Goal: Task Accomplishment & Management: Manage account settings

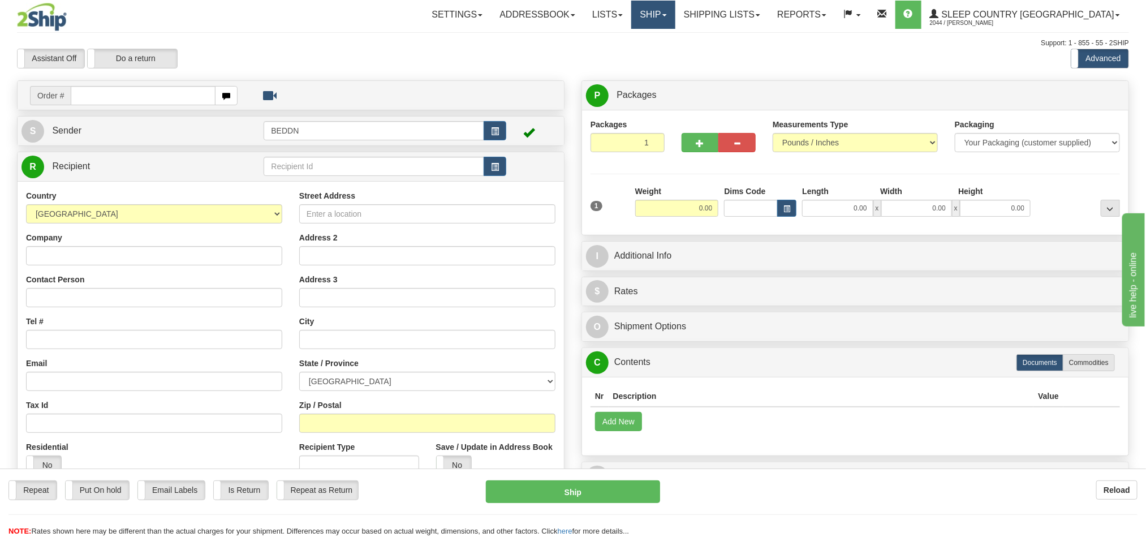
click at [675, 19] on link "Ship" at bounding box center [653, 15] width 44 height 28
click at [663, 54] on span "OnHold / Order Queue" at bounding box center [624, 54] width 80 height 9
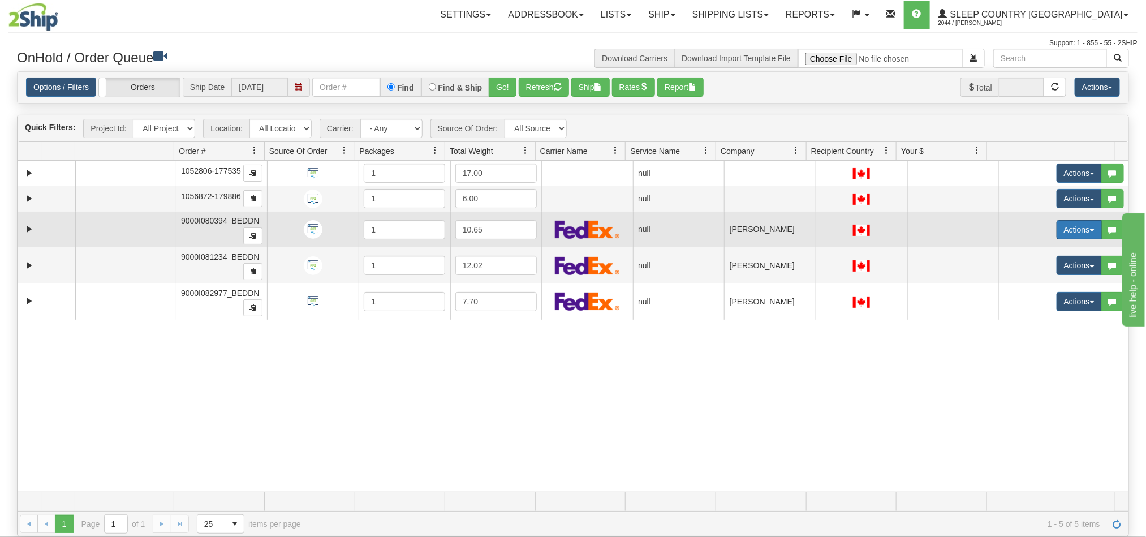
click at [1059, 231] on button "Actions" at bounding box center [1078, 229] width 45 height 19
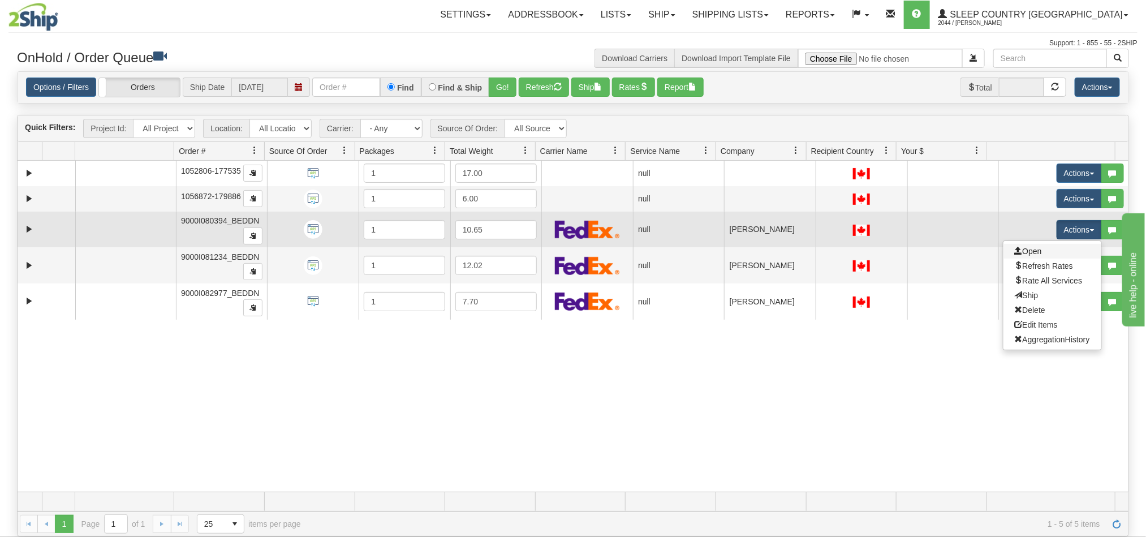
click at [1040, 250] on link "Open" at bounding box center [1052, 251] width 98 height 15
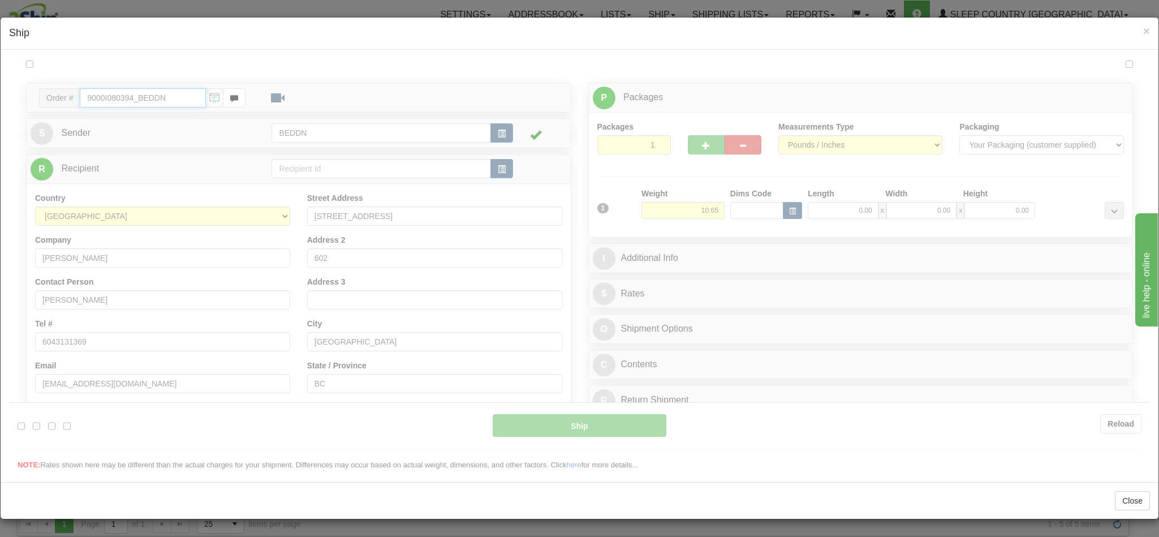
type input "10:53"
type input "16:00"
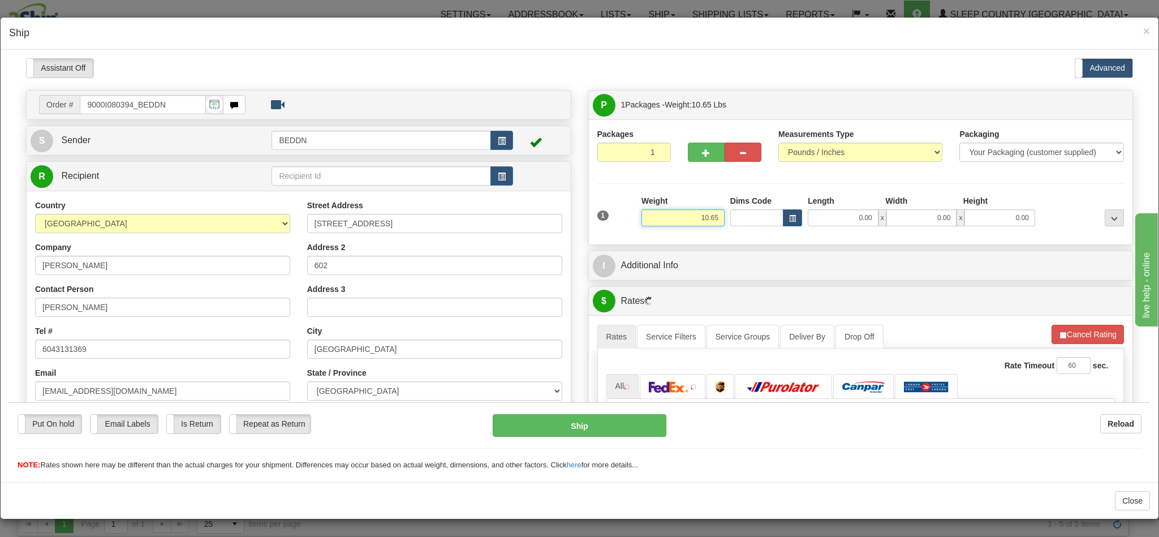
click at [680, 218] on input "10.65" at bounding box center [682, 217] width 83 height 17
drag, startPoint x: 676, startPoint y: 218, endPoint x: 730, endPoint y: 225, distance: 54.1
click at [730, 225] on div "1 Weight 10.65 Dims Code x x" at bounding box center [860, 215] width 533 height 40
drag, startPoint x: 676, startPoint y: 219, endPoint x: 727, endPoint y: 219, distance: 50.3
click at [727, 219] on div "1 Weight 10.65 Dims Code x x" at bounding box center [860, 215] width 533 height 40
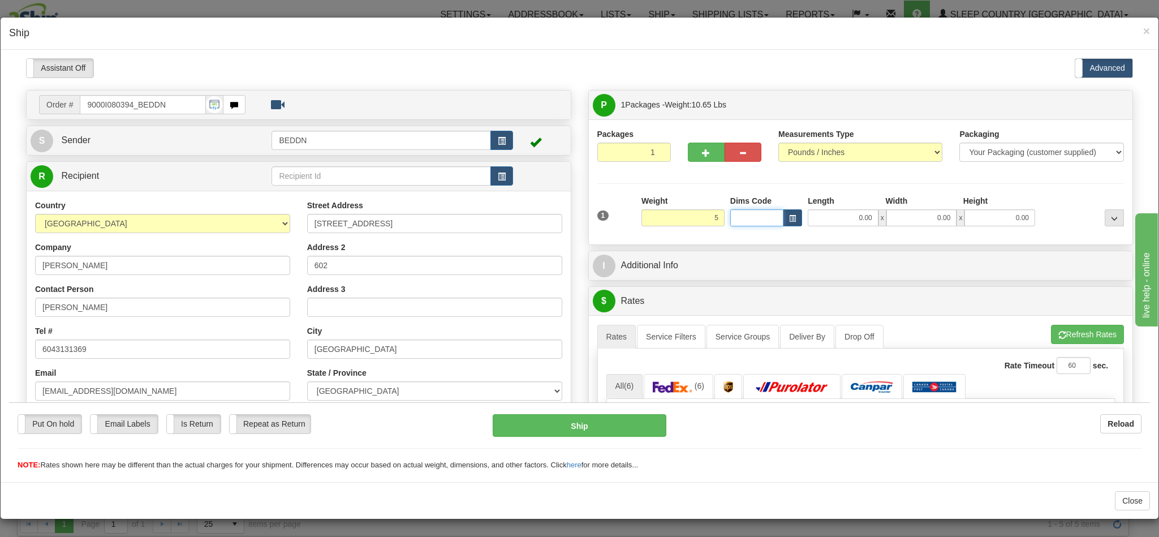
type input "5.00"
type input "1"
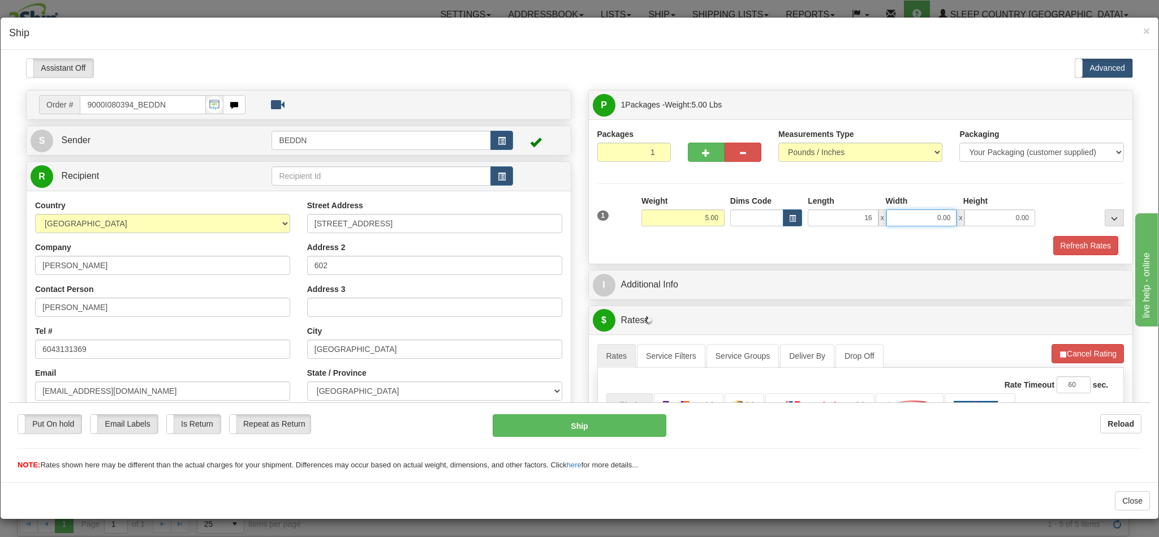
type input "16.00"
type input "10.00"
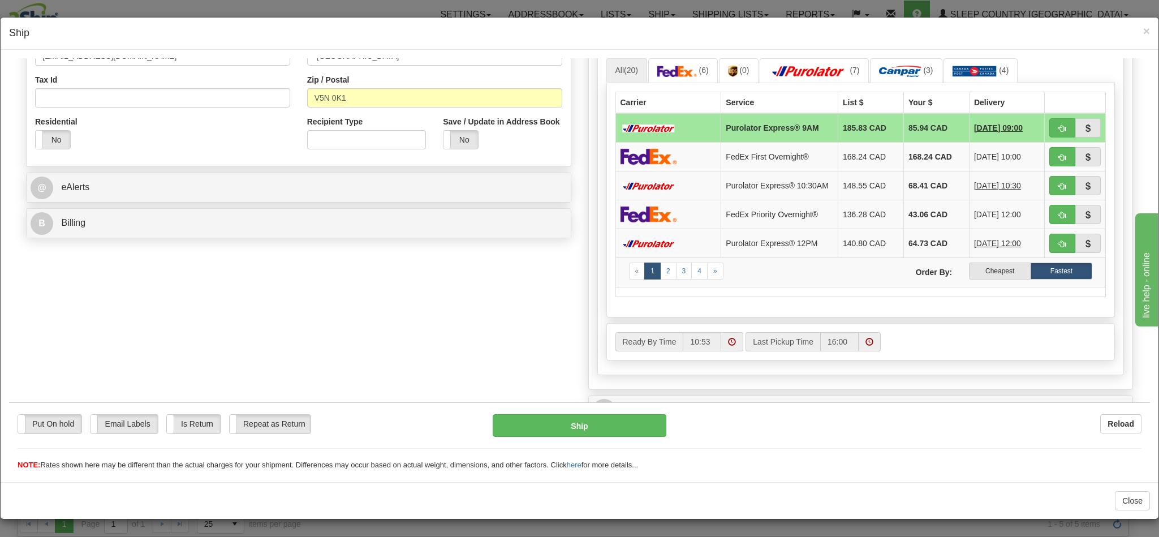
scroll to position [339, 0]
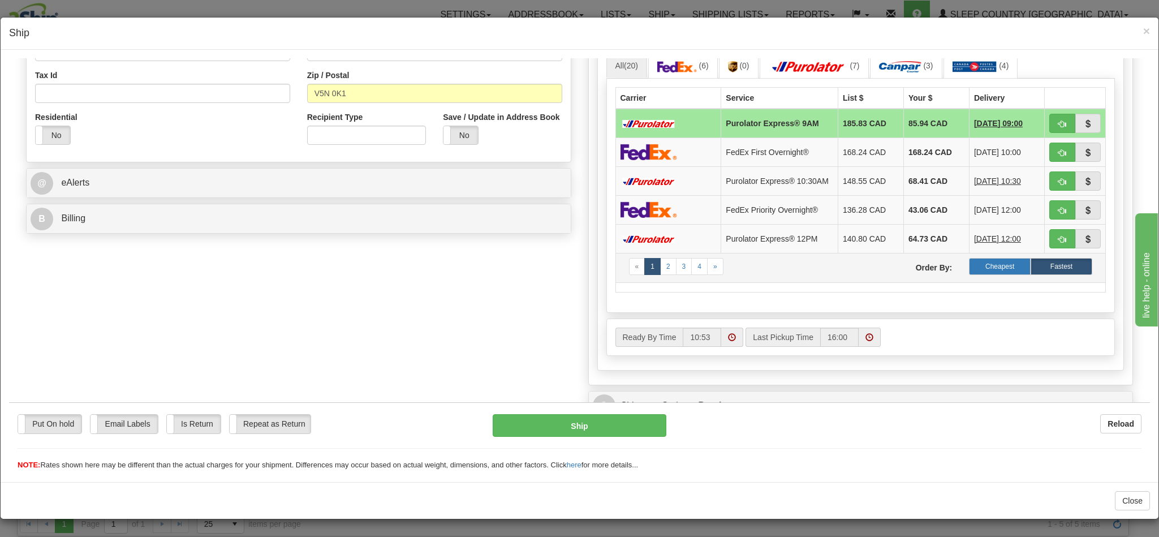
click at [969, 274] on label "Cheapest" at bounding box center [1000, 265] width 62 height 17
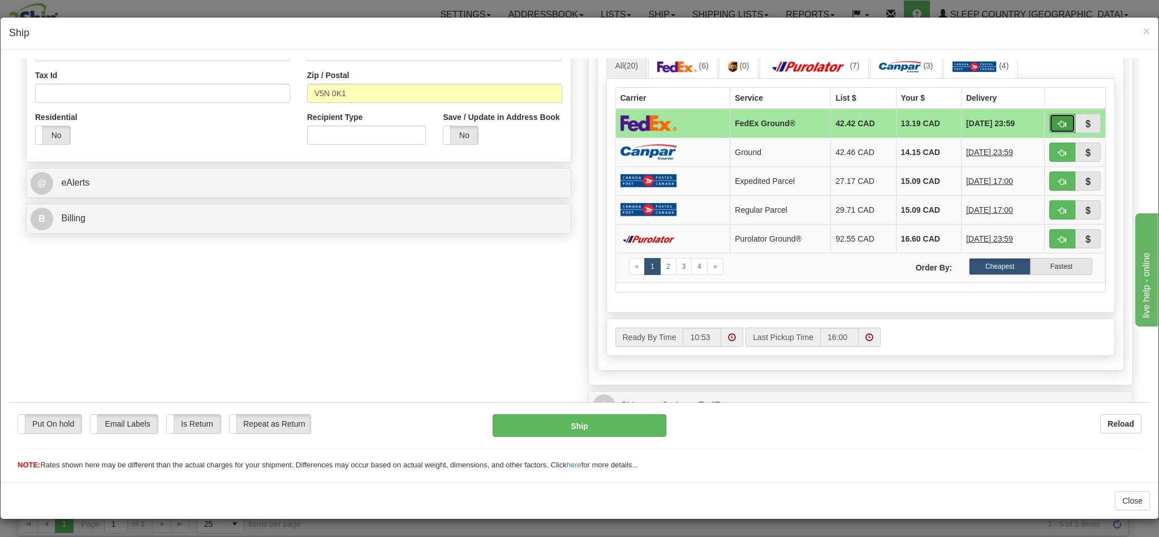
click at [1058, 127] on span "button" at bounding box center [1062, 123] width 8 height 7
type input "92"
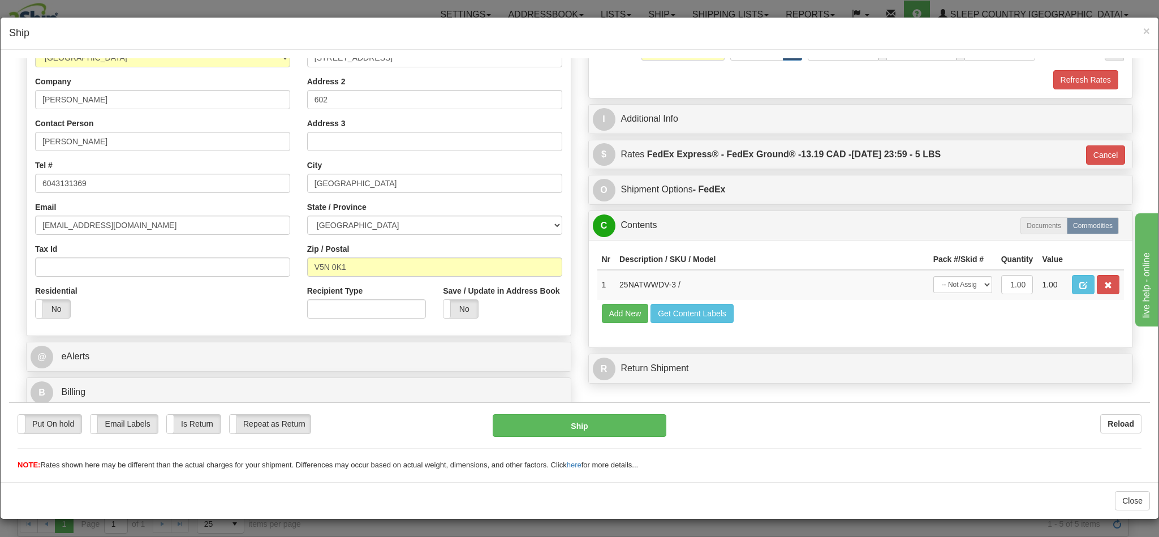
scroll to position [180, 0]
click at [559, 426] on button "Ship" at bounding box center [579, 424] width 173 height 23
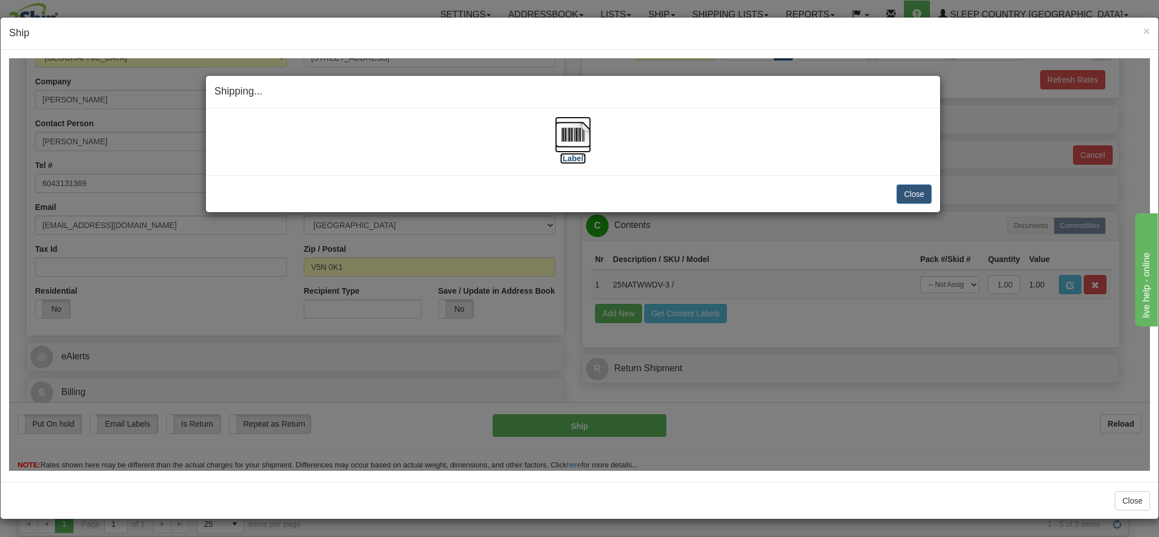
click at [555, 138] on img at bounding box center [573, 134] width 36 height 36
click at [902, 194] on button "Close" at bounding box center [913, 193] width 35 height 19
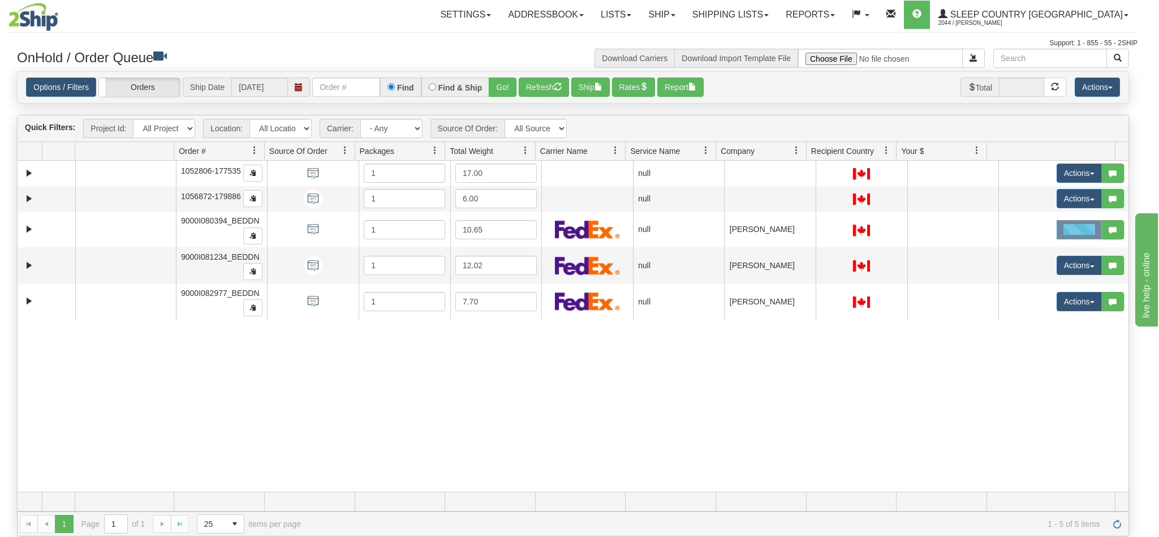
scroll to position [0, 0]
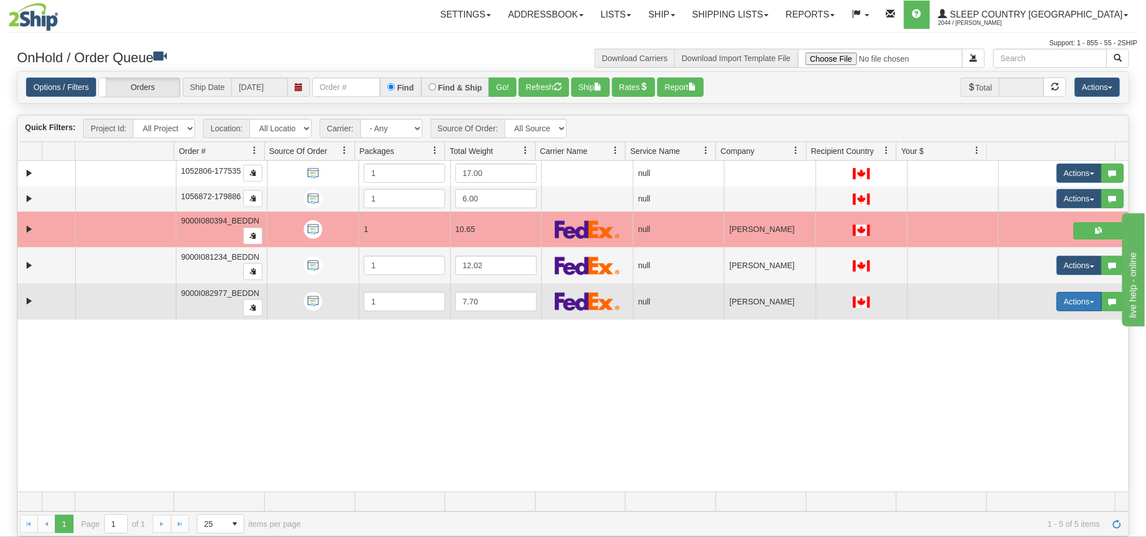
click at [1056, 309] on button "Actions" at bounding box center [1078, 301] width 45 height 19
click at [1041, 324] on link "Open" at bounding box center [1052, 323] width 98 height 15
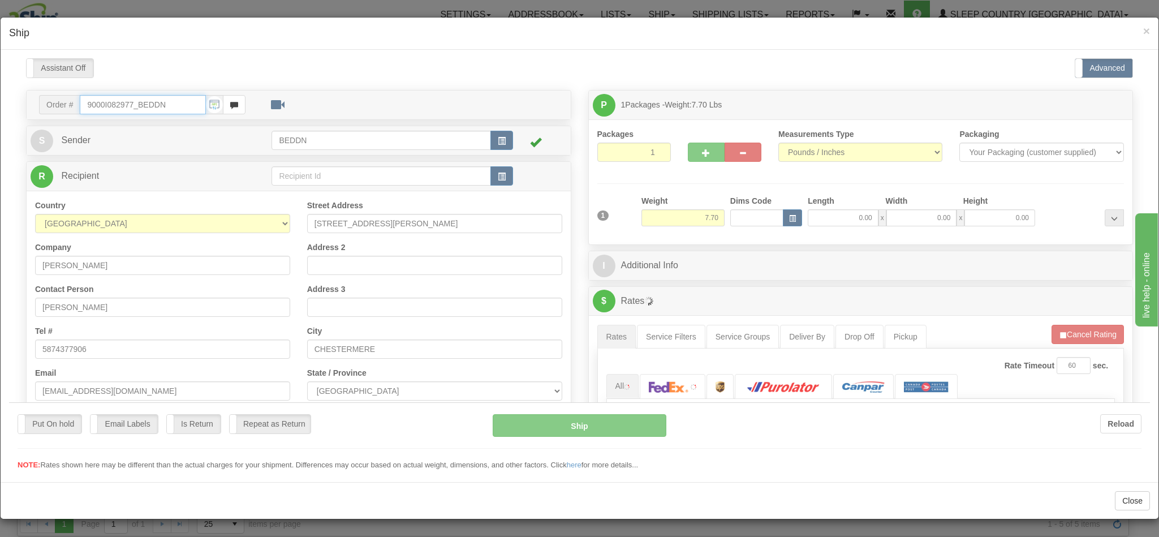
type input "10:54"
type input "16:00"
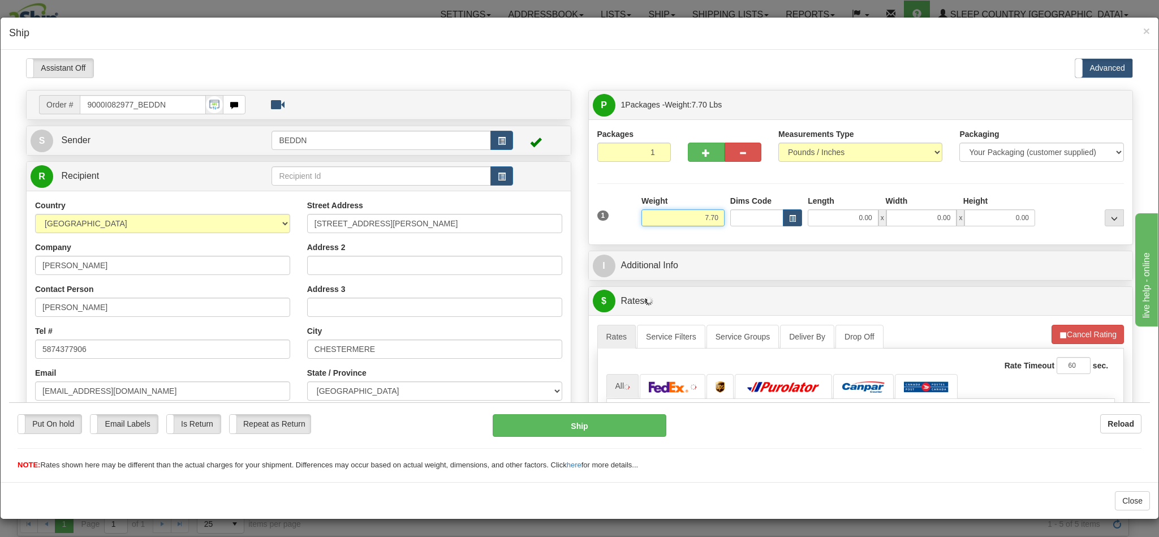
drag, startPoint x: 687, startPoint y: 220, endPoint x: 765, endPoint y: 234, distance: 79.2
click at [765, 234] on div "1 Weight 7.70 Dims Code 0.00" at bounding box center [860, 215] width 533 height 40
type input "4.00"
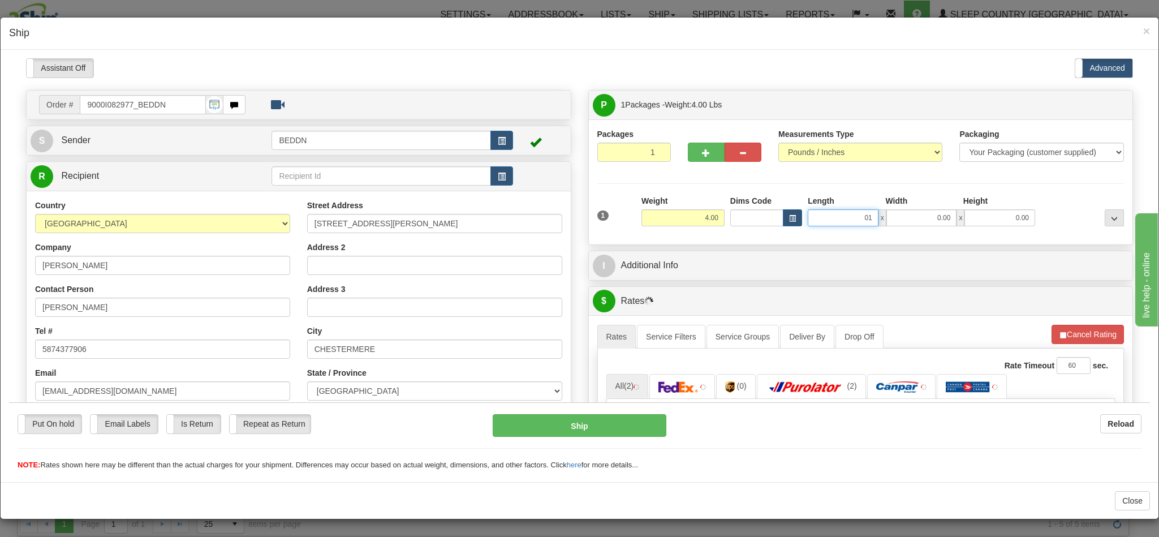
type input "01"
type input "0"
type input "1.00"
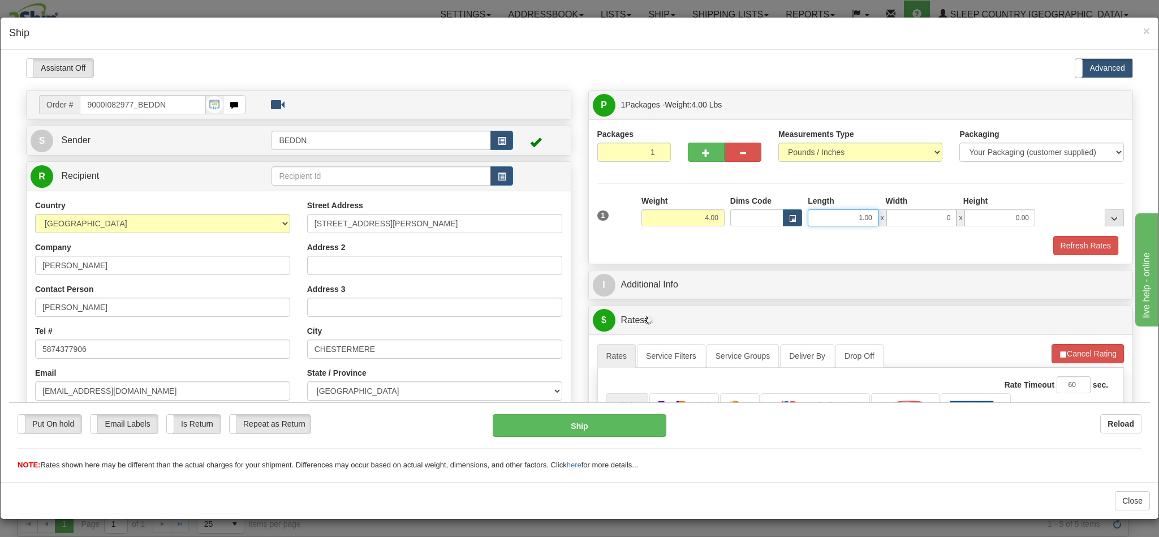
type input "0.00"
drag, startPoint x: 830, startPoint y: 220, endPoint x: 896, endPoint y: 230, distance: 66.9
click at [896, 230] on div "1 Weight 4.00 Dims Code 1.00" at bounding box center [860, 215] width 533 height 40
type input "14.00"
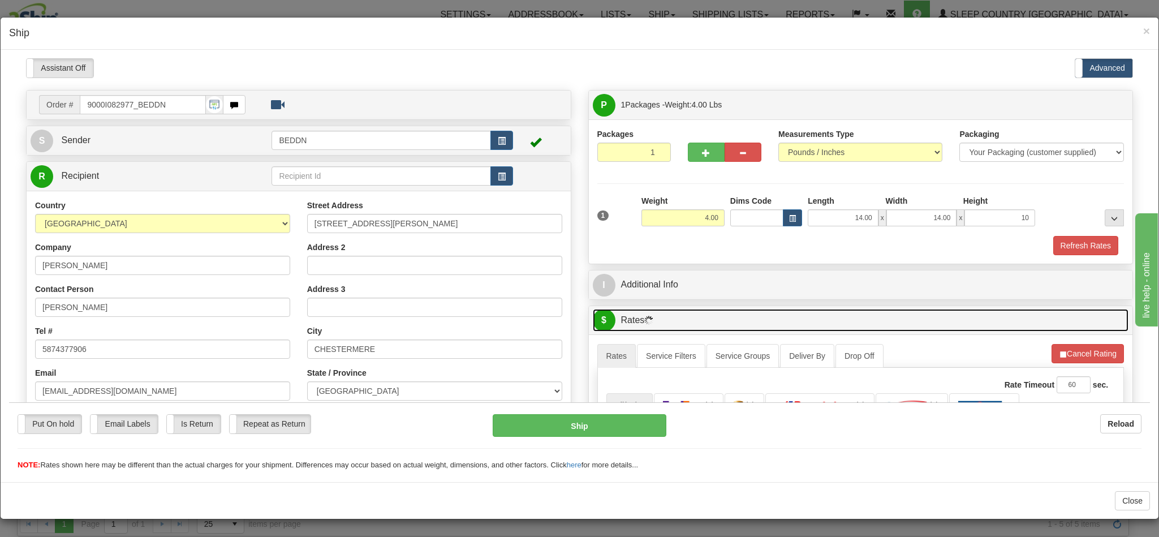
type input "10.00"
click at [897, 314] on link "$ Rates" at bounding box center [861, 319] width 536 height 23
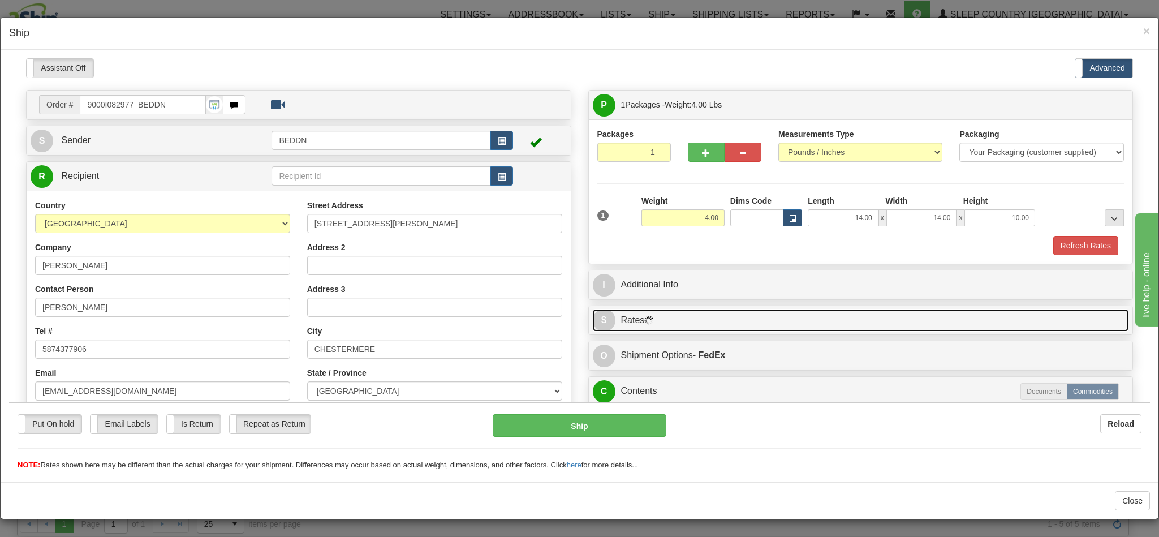
click at [898, 314] on link "$ Rates" at bounding box center [861, 319] width 536 height 23
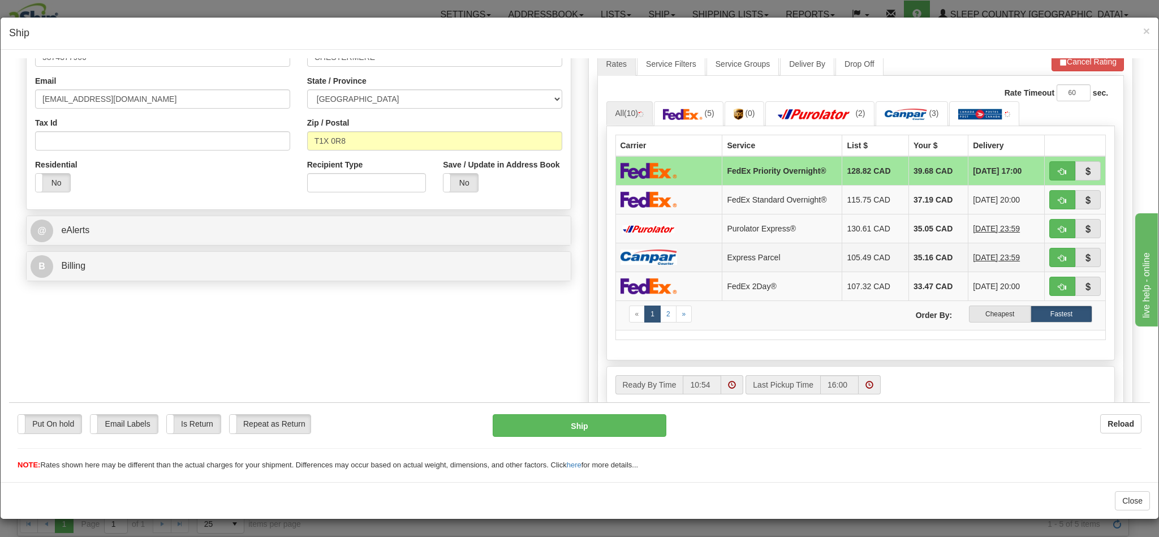
scroll to position [339, 0]
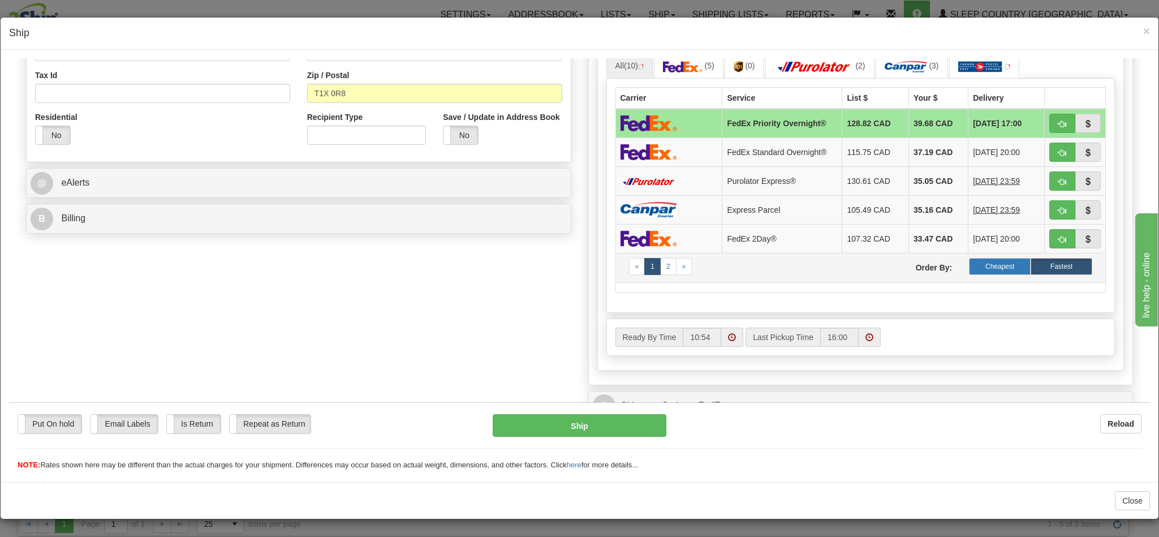
click at [969, 274] on label "Cheapest" at bounding box center [1000, 265] width 62 height 17
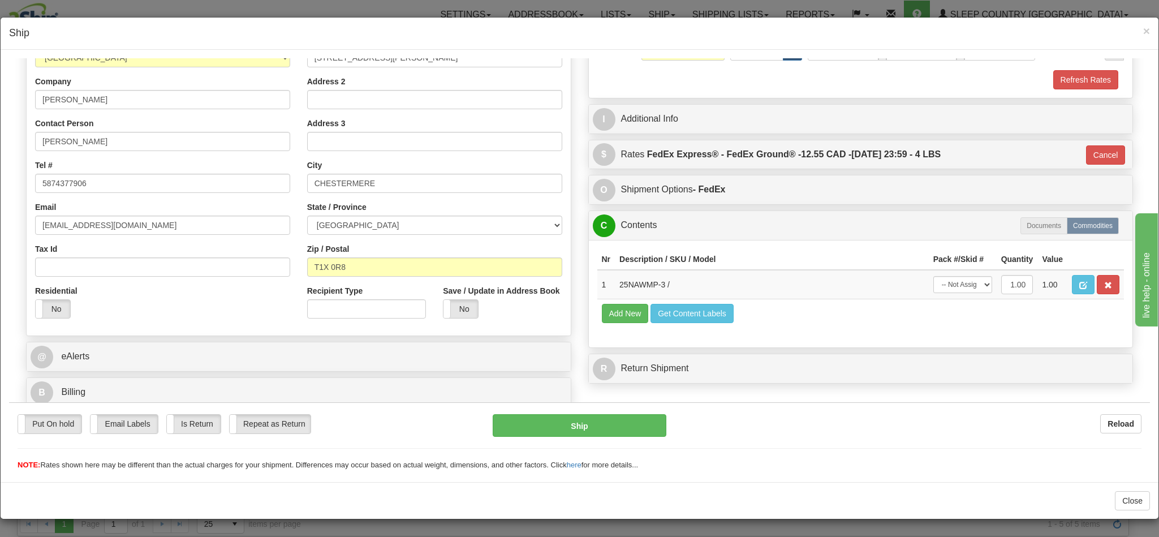
scroll to position [180, 0]
click at [603, 428] on button "Ship" at bounding box center [579, 424] width 173 height 23
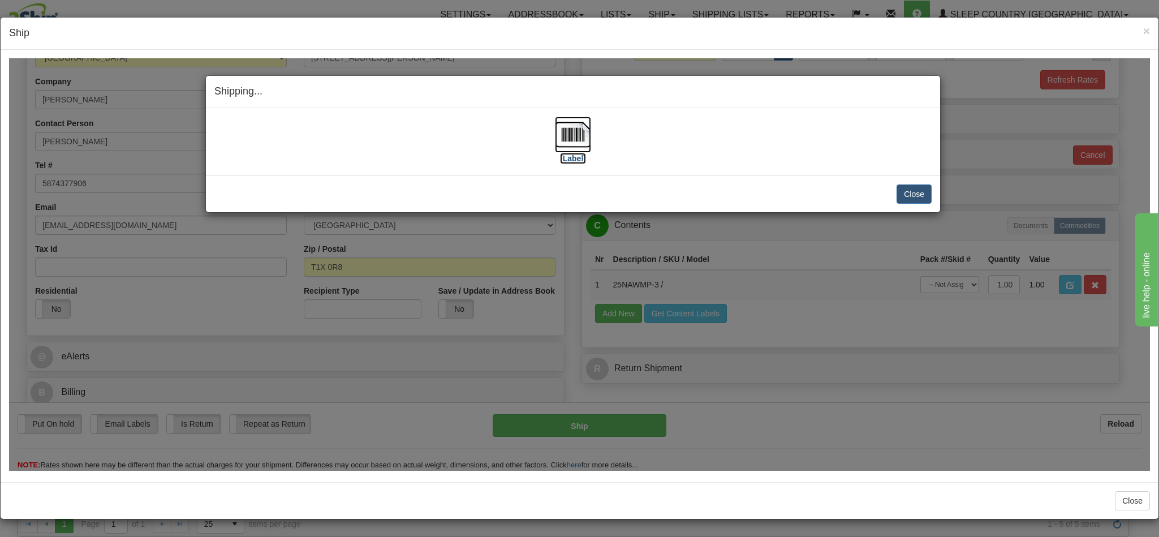
click at [563, 135] on img at bounding box center [573, 134] width 36 height 36
click at [910, 191] on button "Close" at bounding box center [913, 193] width 35 height 19
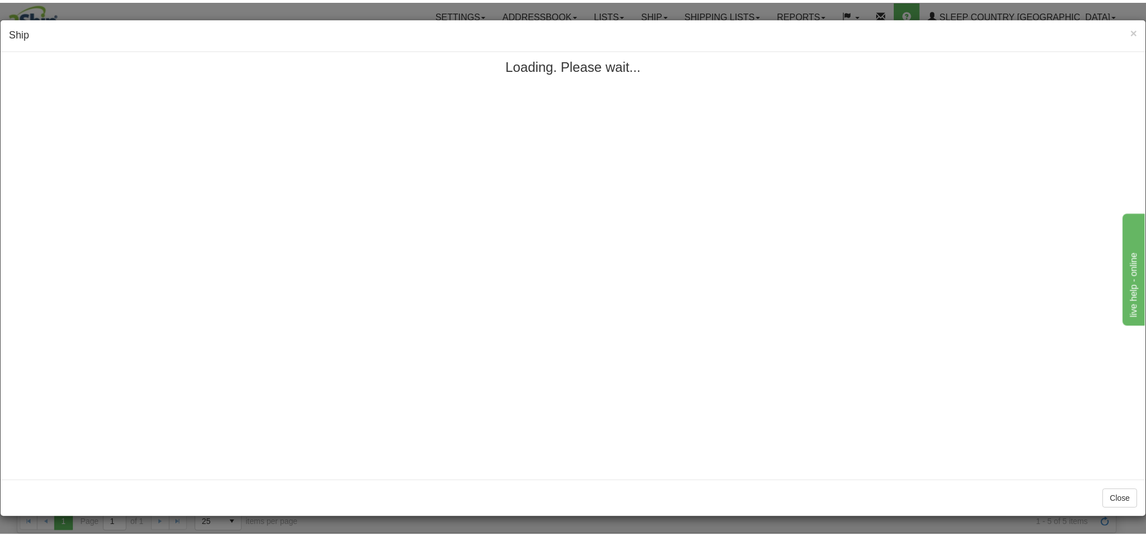
scroll to position [0, 0]
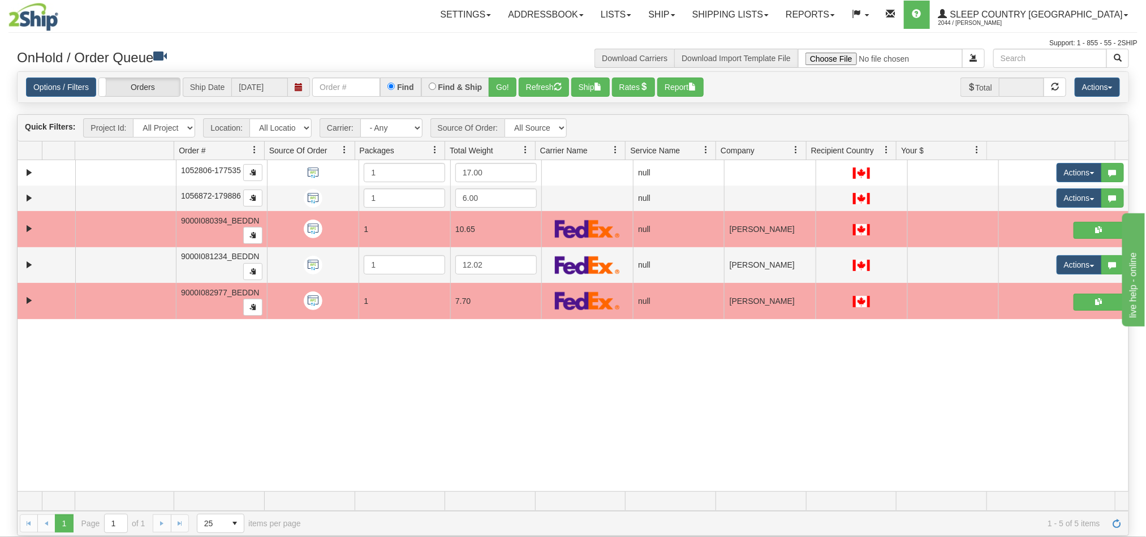
click at [406, 394] on div "31452490 BEDDN 90665339 0 1052806-177535 1 17.00 null integrate2oracle Sleep Co…" at bounding box center [573, 325] width 1111 height 331
click at [683, 19] on link "Ship" at bounding box center [662, 15] width 44 height 28
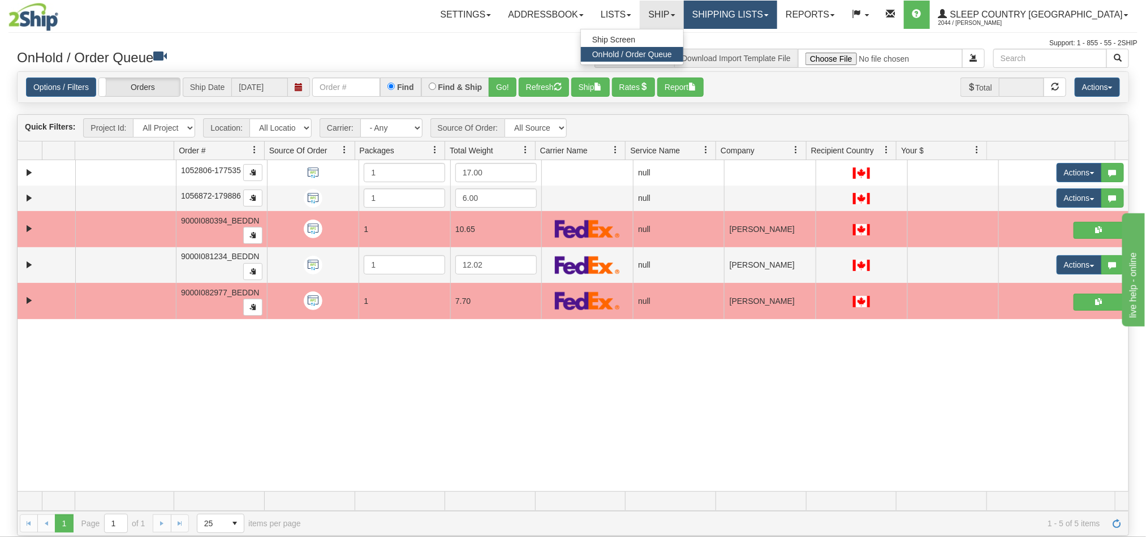
click at [767, 19] on link "Shipping lists" at bounding box center [730, 15] width 93 height 28
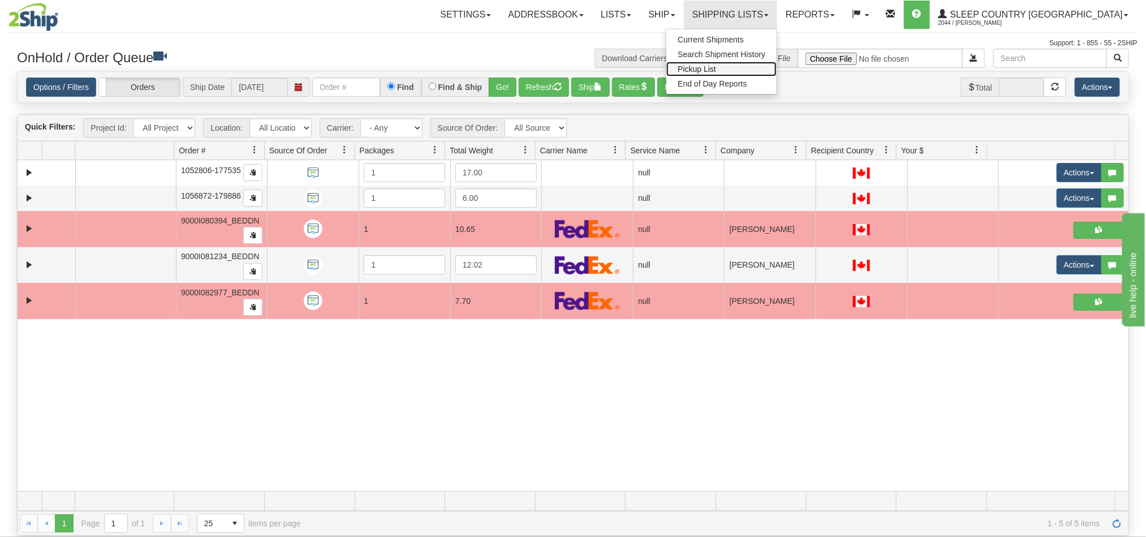
click at [716, 68] on span "Pickup List" at bounding box center [696, 68] width 38 height 9
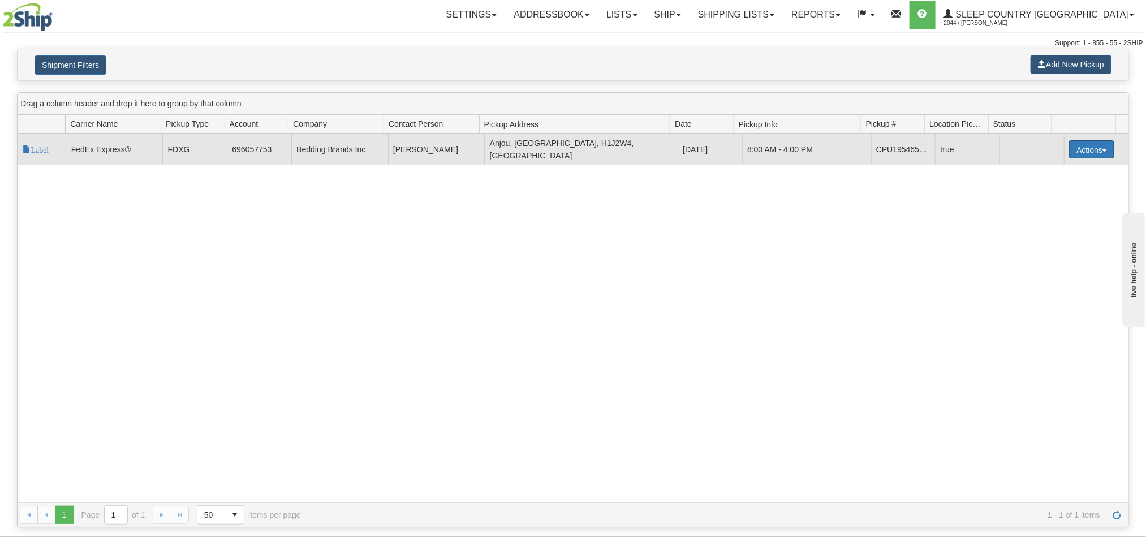
click at [1090, 149] on button "Actions" at bounding box center [1091, 149] width 45 height 18
click at [1069, 146] on button "Actions" at bounding box center [1091, 149] width 45 height 18
click at [377, 153] on td "Bedding Brands Inc" at bounding box center [339, 149] width 97 height 32
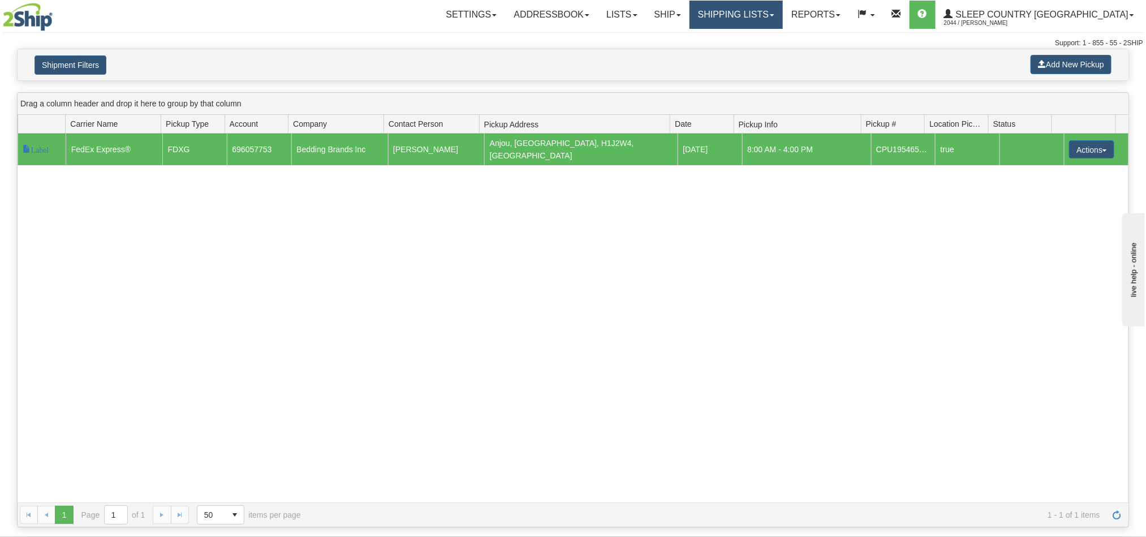
click at [778, 19] on link "Shipping lists" at bounding box center [735, 15] width 93 height 28
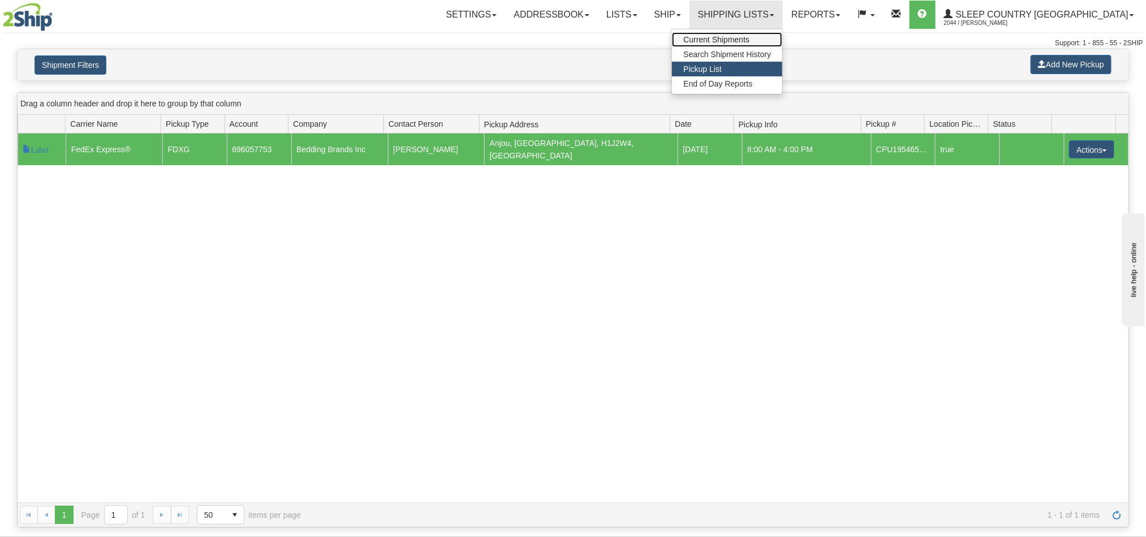
click at [749, 39] on span "Current Shipments" at bounding box center [716, 39] width 66 height 9
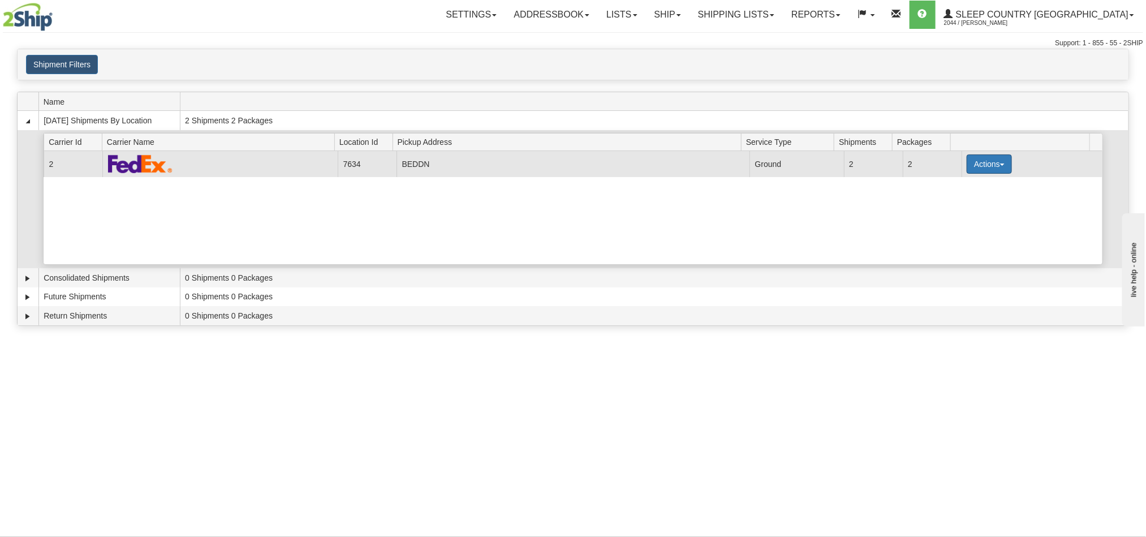
click at [989, 166] on button "Actions" at bounding box center [988, 163] width 45 height 19
click at [962, 193] on link "Details" at bounding box center [966, 185] width 90 height 15
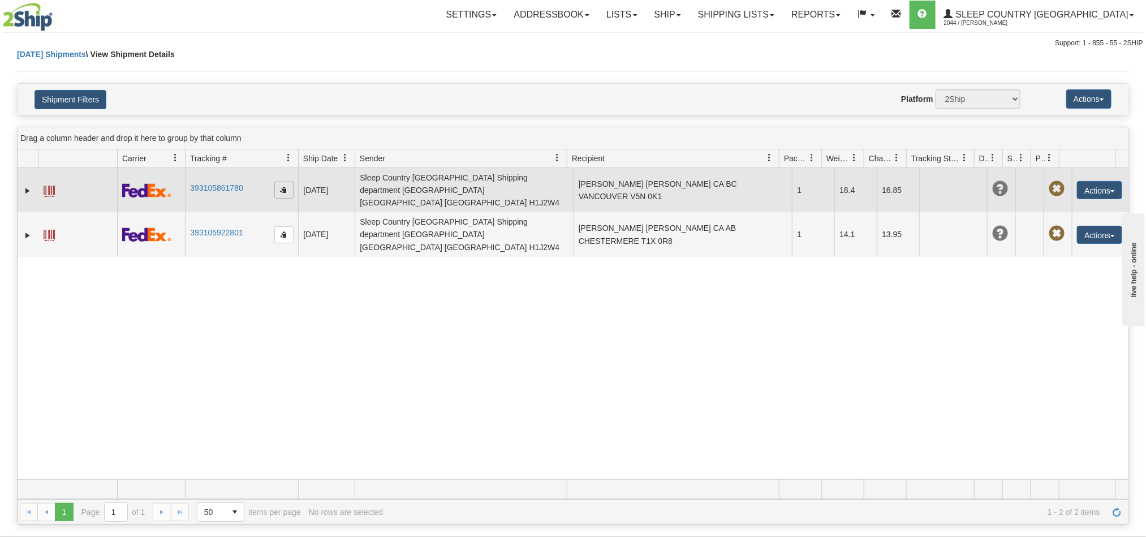
click at [283, 186] on span "button" at bounding box center [283, 189] width 7 height 7
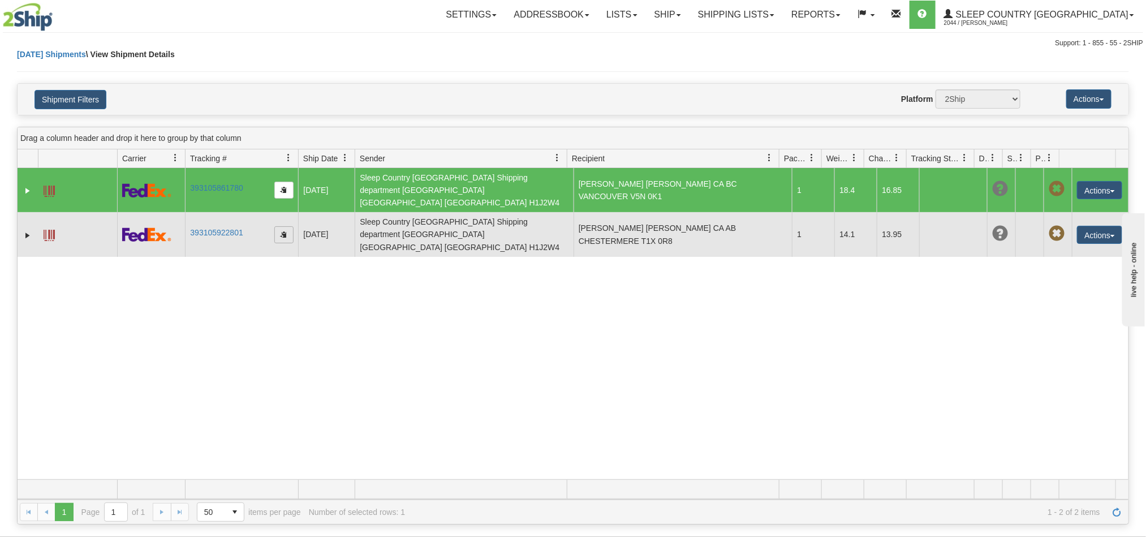
click at [284, 231] on span "button" at bounding box center [283, 234] width 7 height 7
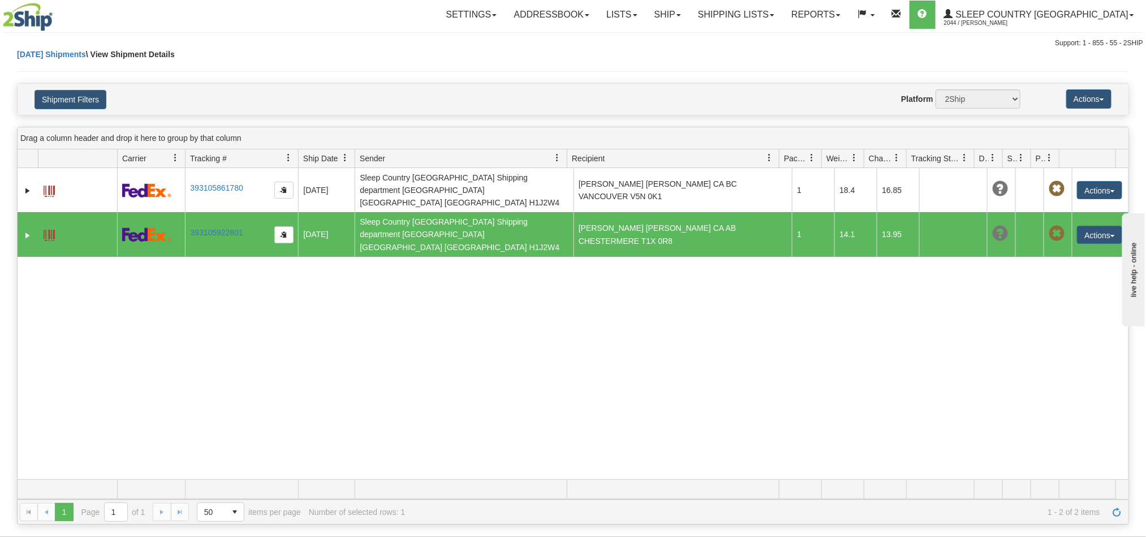
click at [670, 284] on div "31600673 2044 393105861780 09/11/2025 09/11/2025 11:53:47 AM Sleep Country Cana…" at bounding box center [573, 323] width 1111 height 311
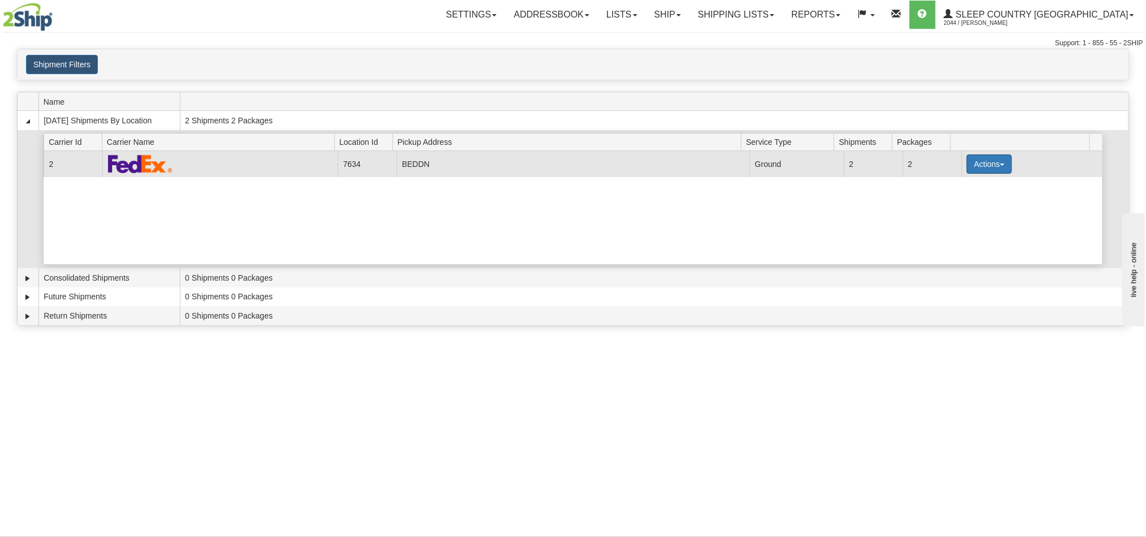
click at [988, 168] on button "Actions" at bounding box center [988, 163] width 45 height 19
click at [952, 222] on link "Pickup" at bounding box center [966, 215] width 90 height 15
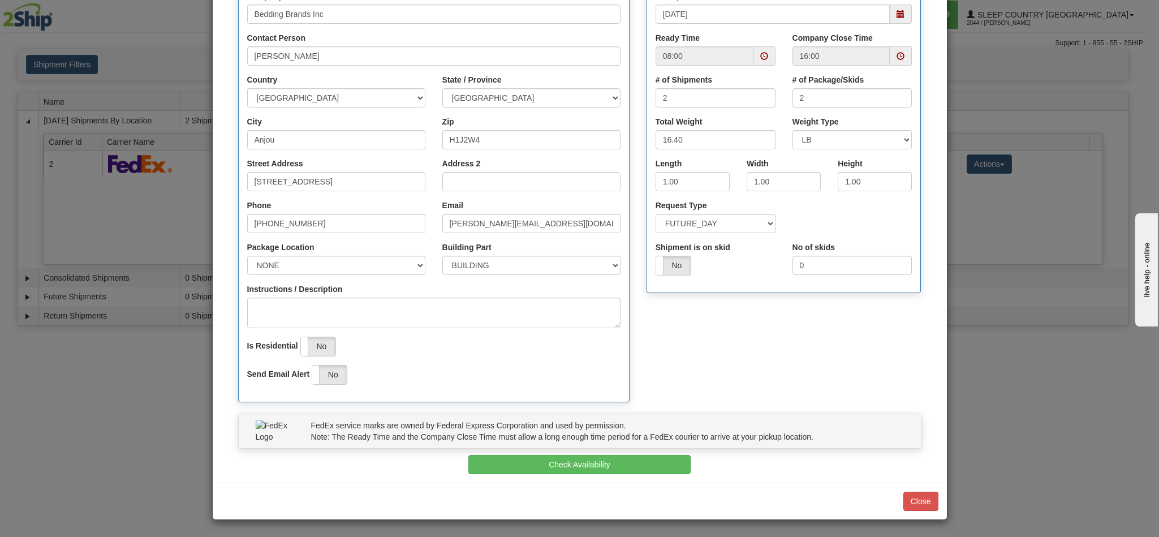
scroll to position [162, 0]
click at [634, 460] on button "Check Availability" at bounding box center [579, 464] width 222 height 19
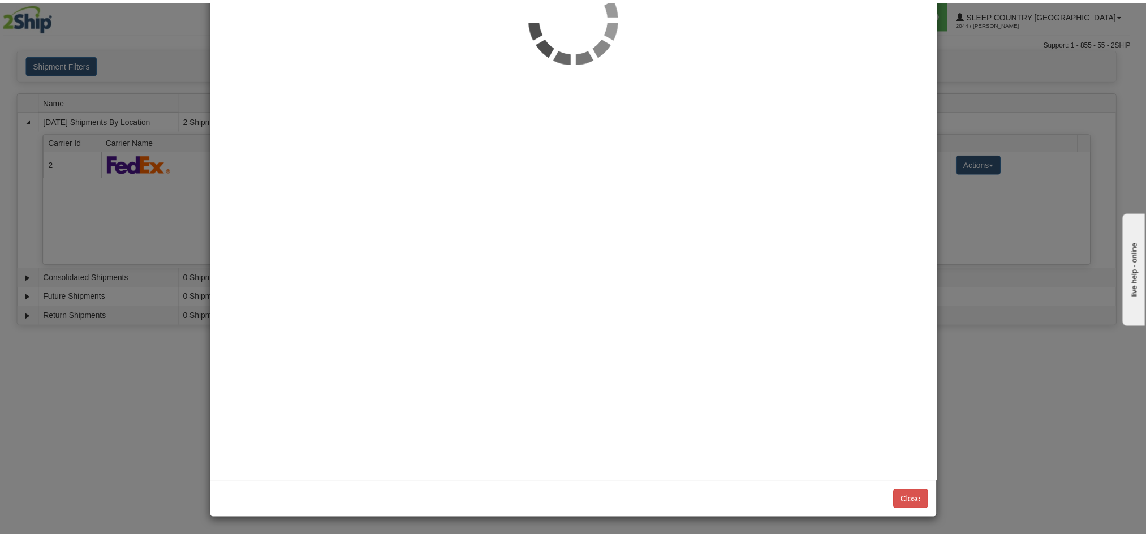
scroll to position [0, 0]
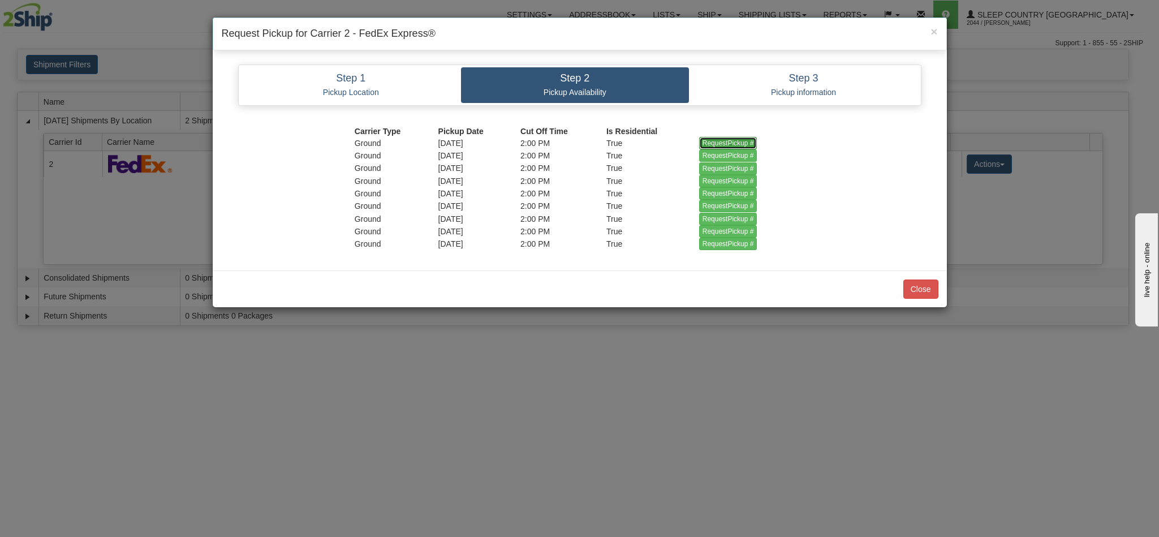
click at [735, 144] on input "RequestPickup #" at bounding box center [728, 143] width 58 height 12
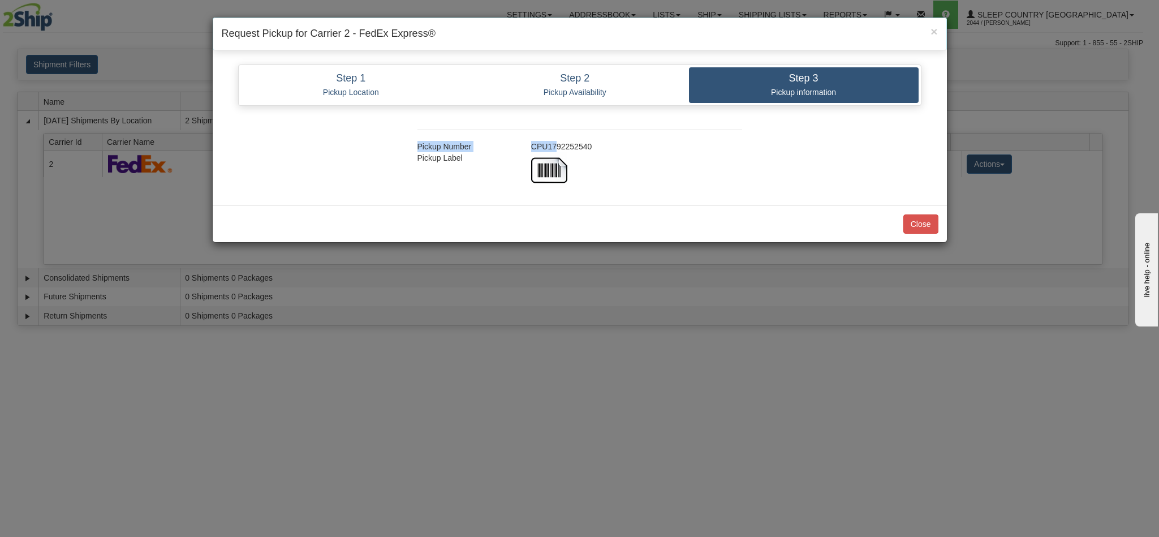
drag, startPoint x: 595, startPoint y: 140, endPoint x: 554, endPoint y: 143, distance: 41.9
click at [553, 143] on div "Pickup Number CPU1792252540 Pickup Label" at bounding box center [579, 152] width 359 height 71
click at [651, 151] on div "CPU1792252540" at bounding box center [637, 146] width 228 height 11
drag, startPoint x: 645, startPoint y: 152, endPoint x: 572, endPoint y: 155, distance: 73.0
click at [572, 155] on div "Pickup Number CPU1792252540 Pickup Label" at bounding box center [579, 152] width 359 height 71
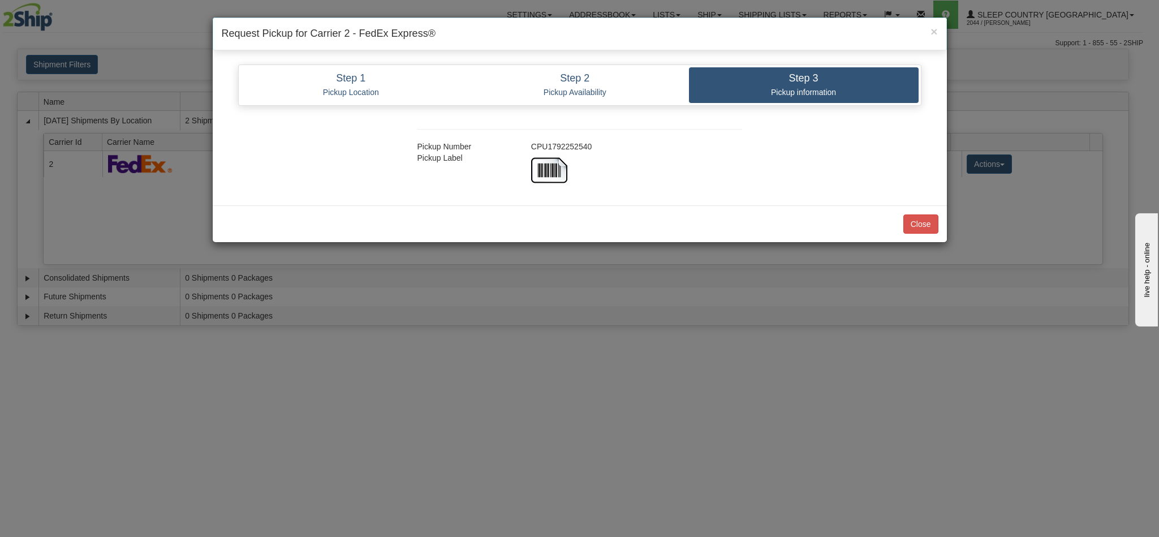
click at [659, 146] on div "CPU1792252540" at bounding box center [637, 146] width 228 height 11
drag, startPoint x: 589, startPoint y: 148, endPoint x: 569, endPoint y: 148, distance: 19.8
click at [549, 148] on div "CPU1792252540" at bounding box center [637, 146] width 228 height 11
click at [619, 150] on div "CPU1792252540" at bounding box center [637, 146] width 228 height 11
copy div "CPU1792252540"
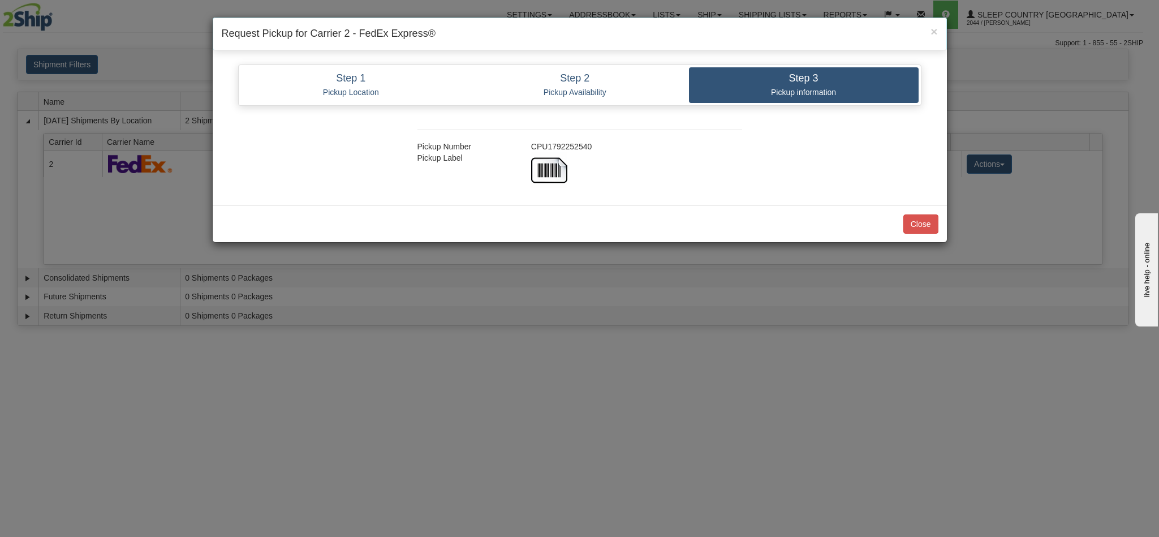
drag, startPoint x: 593, startPoint y: 149, endPoint x: 531, endPoint y: 143, distance: 62.0
click at [532, 146] on div "CPU1792252540" at bounding box center [637, 146] width 228 height 11
click at [911, 228] on button "Close" at bounding box center [920, 223] width 35 height 19
